Goal: Navigation & Orientation: Find specific page/section

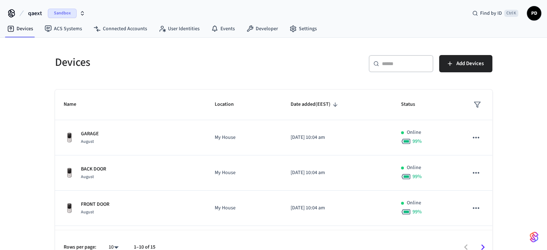
click at [66, 60] on h5 "Devices" at bounding box center [162, 62] width 215 height 15
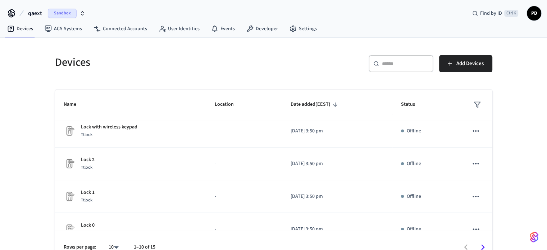
scroll to position [230, 0]
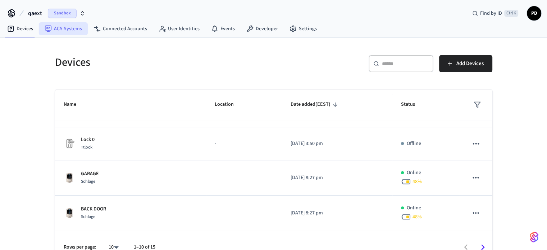
click at [61, 28] on link "ACS Systems" at bounding box center [63, 28] width 49 height 13
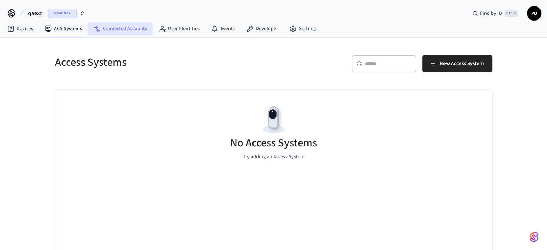
click at [140, 28] on link "Connected Accounts" at bounding box center [120, 28] width 65 height 13
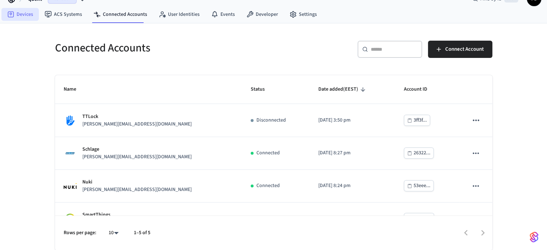
click at [15, 13] on link "Devices" at bounding box center [19, 14] width 37 height 13
